Goal: Task Accomplishment & Management: Use online tool/utility

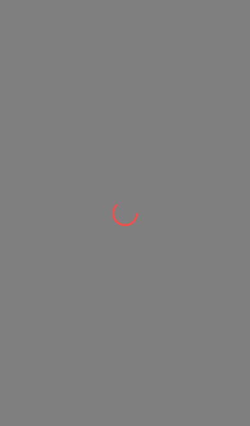
click at [200, 46] on div at bounding box center [125, 213] width 250 height 426
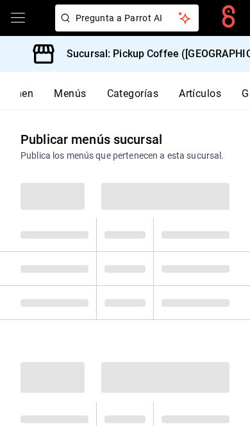
click at [222, 46] on h3 "Sucursal: Pickup Coffee ([GEOGRAPHIC_DATA])" at bounding box center [174, 53] width 234 height 15
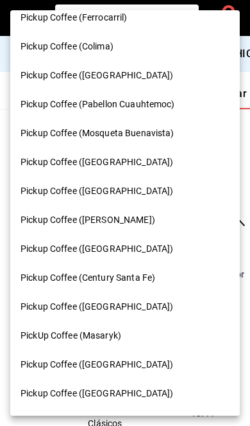
scroll to position [645, 0]
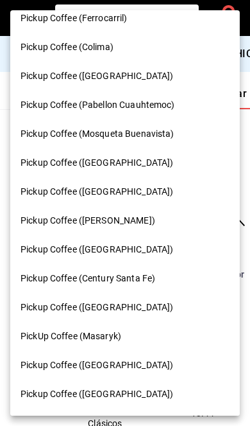
click at [89, 358] on span "Pickup Coffee ([GEOGRAPHIC_DATA])" at bounding box center [97, 364] width 153 height 13
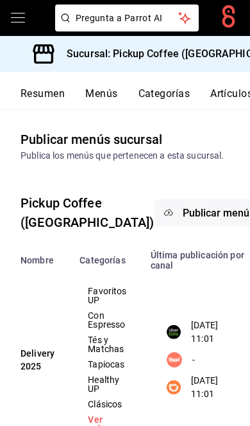
scroll to position [0, 0]
click at [33, 94] on button "Resumen" at bounding box center [43, 98] width 44 height 22
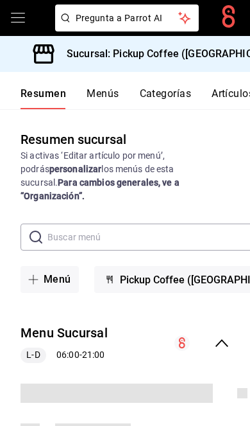
click at [214, 335] on div "collapse-menu-row" at bounding box center [202, 342] width 55 height 15
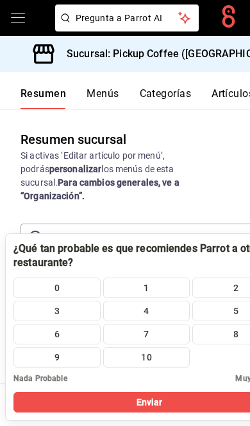
scroll to position [53, 0]
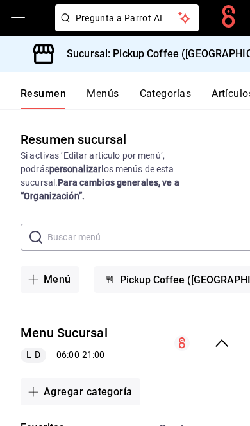
click at [222, 339] on icon "collapse-menu-row" at bounding box center [222, 343] width 13 height 8
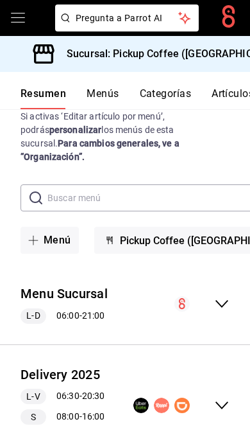
scroll to position [39, 0]
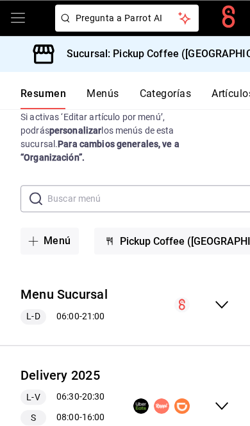
click at [218, 398] on icon "collapse-menu-row" at bounding box center [222, 405] width 15 height 15
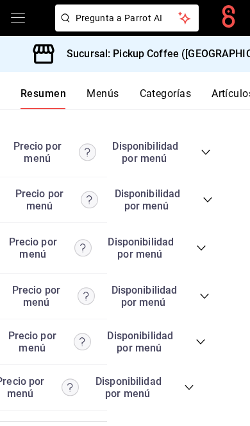
scroll to position [0, 143]
click at [193, 385] on icon "collapse-category-row" at bounding box center [190, 387] width 8 height 5
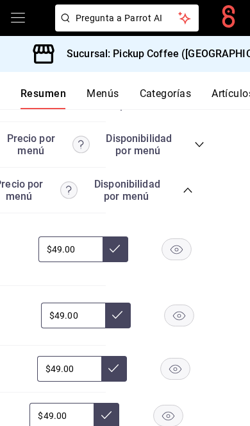
scroll to position [0, 144]
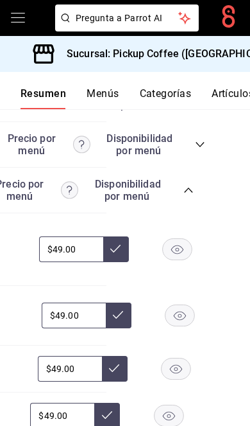
click at [178, 358] on rect "button" at bounding box center [177, 368] width 30 height 21
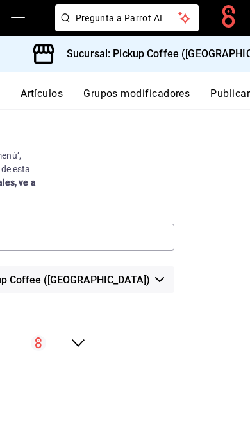
scroll to position [0, 194]
click at [236, 92] on button "Publicar" at bounding box center [231, 98] width 40 height 22
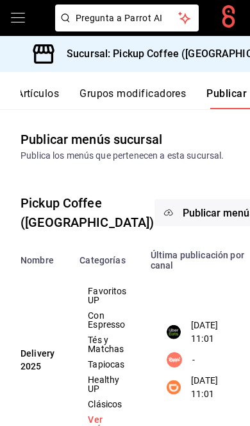
scroll to position [0, 194]
click at [183, 216] on button "Publicar menús" at bounding box center [219, 212] width 128 height 27
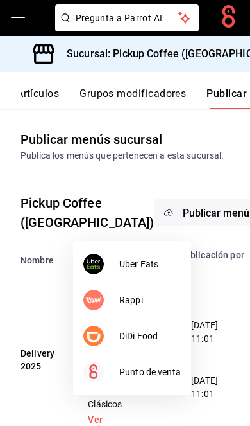
click at [163, 258] on span "Uber Eats" at bounding box center [150, 264] width 62 height 13
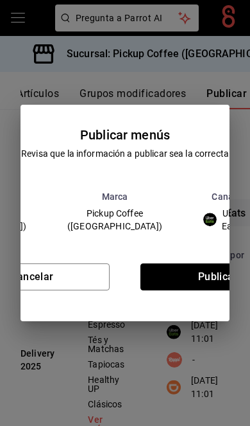
click at [206, 281] on button "Publicar" at bounding box center [218, 276] width 155 height 27
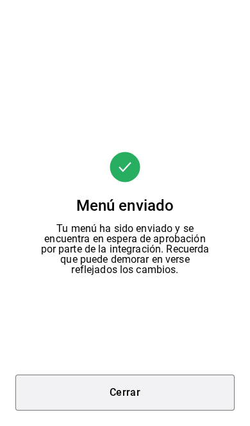
click at [165, 403] on button "Cerrar" at bounding box center [125, 392] width 220 height 36
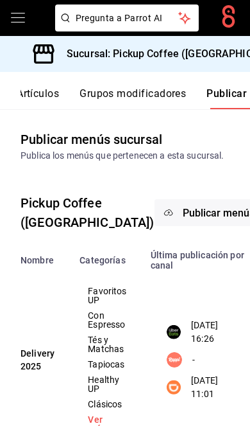
click at [183, 219] on span "Publicar menús" at bounding box center [219, 213] width 72 height 12
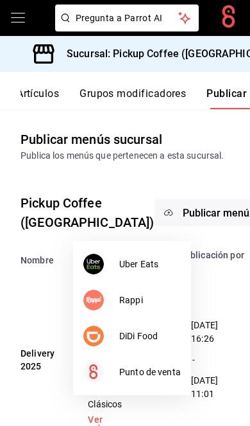
click at [172, 332] on span "DiDi Food" at bounding box center [150, 335] width 62 height 13
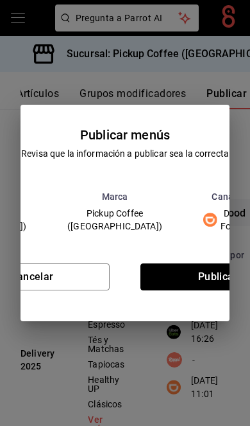
click at [222, 281] on button "Publicar" at bounding box center [218, 276] width 155 height 27
